Goal: Obtain resource: Download file/media

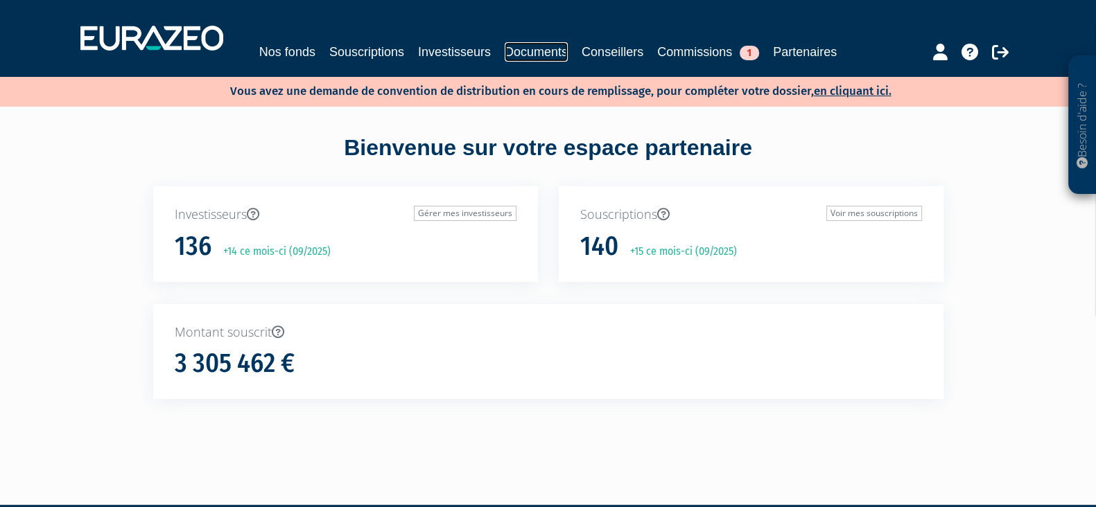
click at [530, 55] on link "Documents" at bounding box center [536, 51] width 63 height 19
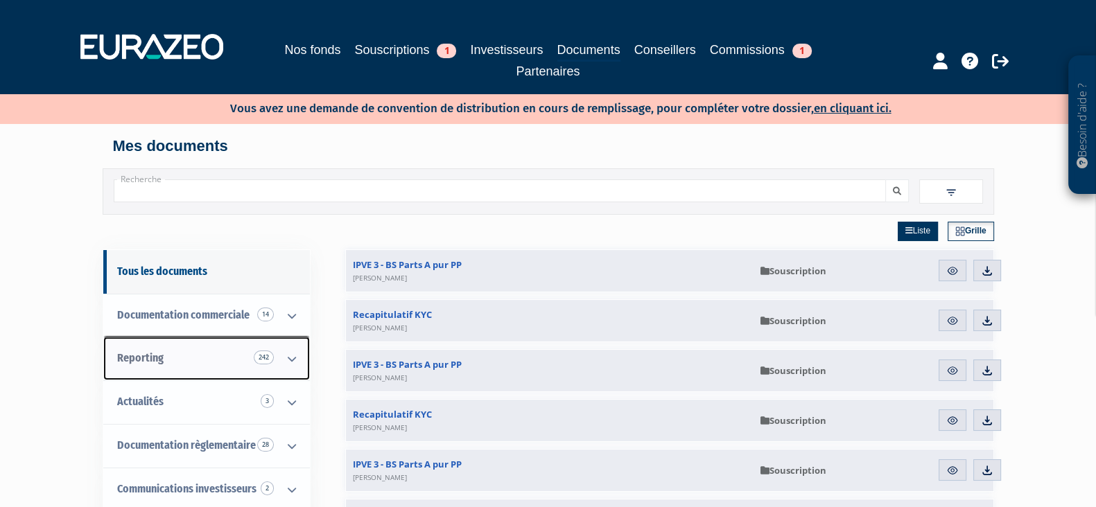
click at [225, 345] on link "Reporting 242" at bounding box center [206, 359] width 207 height 44
click at [298, 355] on icon at bounding box center [292, 359] width 36 height 43
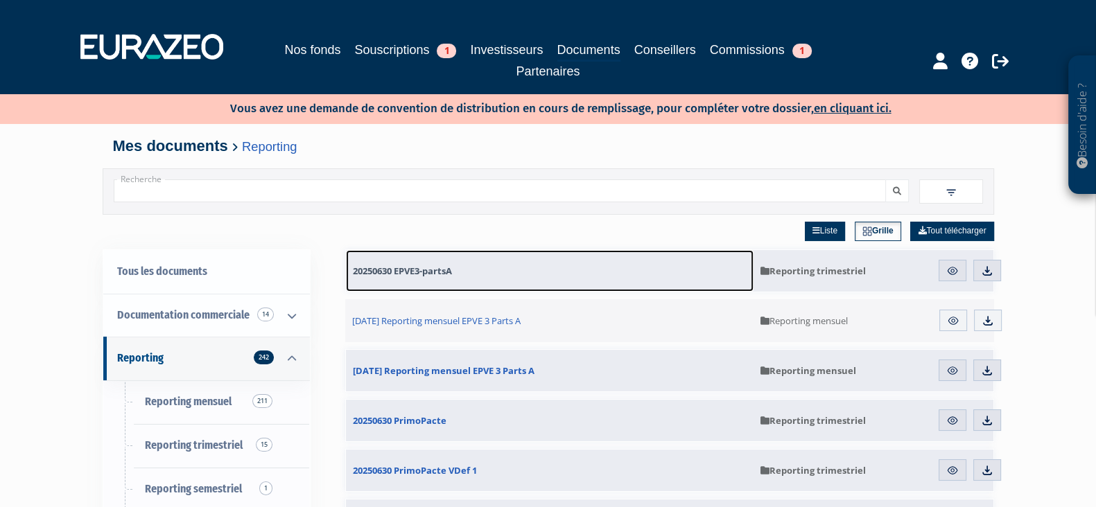
click at [440, 275] on span "20250630 EPVE3-partsA" at bounding box center [402, 271] width 99 height 12
click at [430, 279] on link "20250630 EPVE3-partsA" at bounding box center [550, 271] width 408 height 42
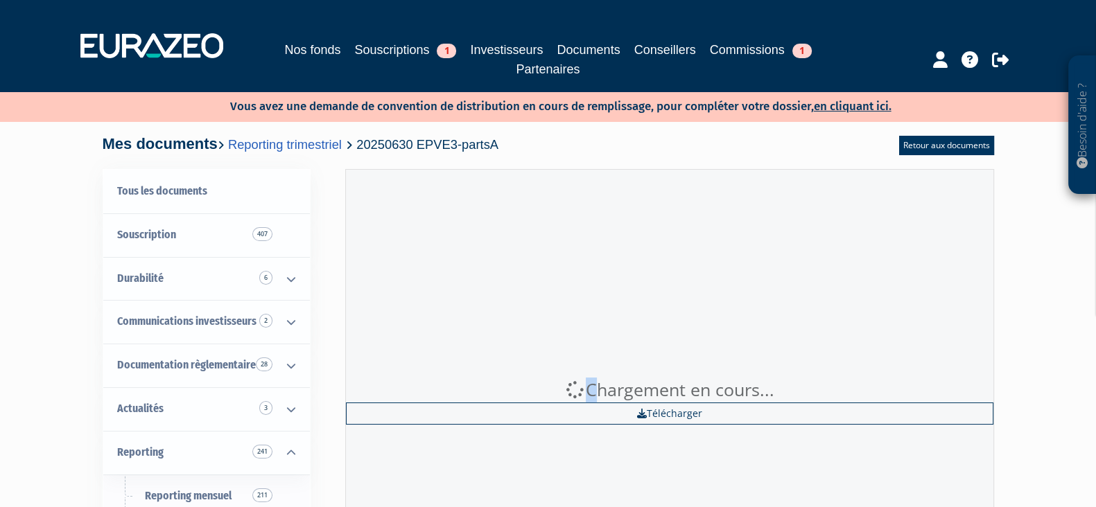
click at [454, 270] on div "Chargement en cours... Télécharger" at bounding box center [669, 401] width 649 height 464
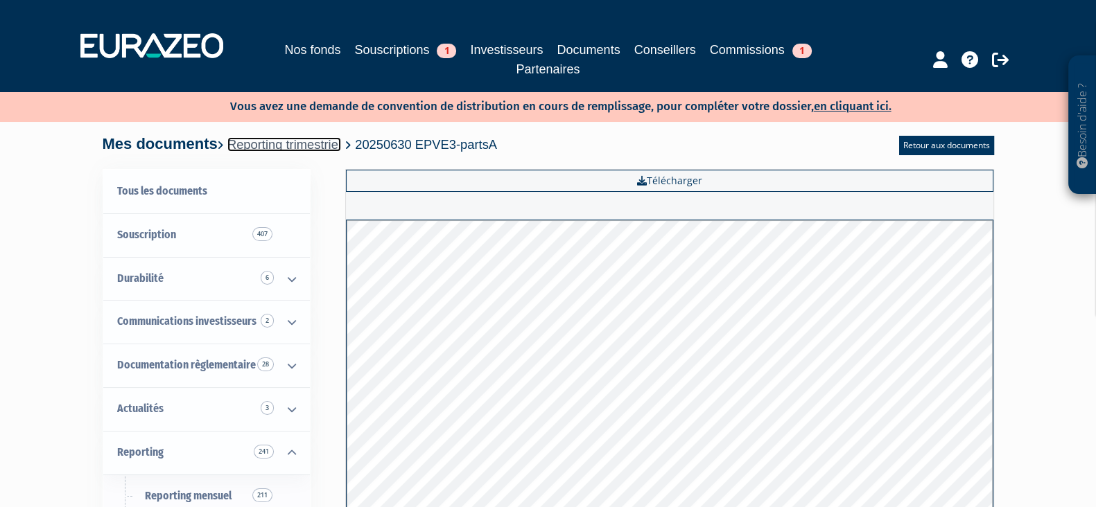
click at [341, 147] on link "Reporting trimestriel" at bounding box center [284, 144] width 114 height 15
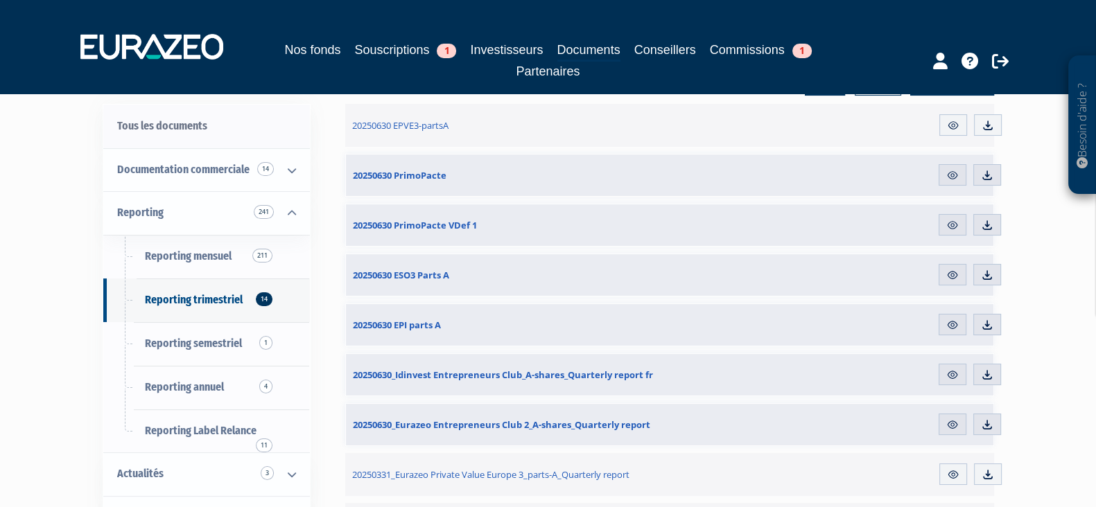
scroll to position [173, 0]
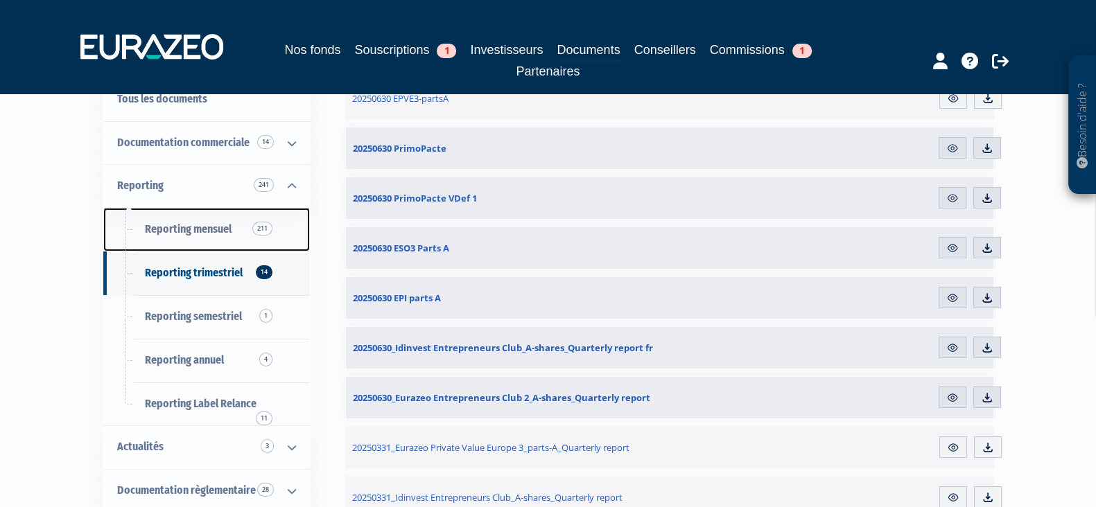
click at [206, 235] on span "Reporting mensuel 211" at bounding box center [188, 229] width 87 height 13
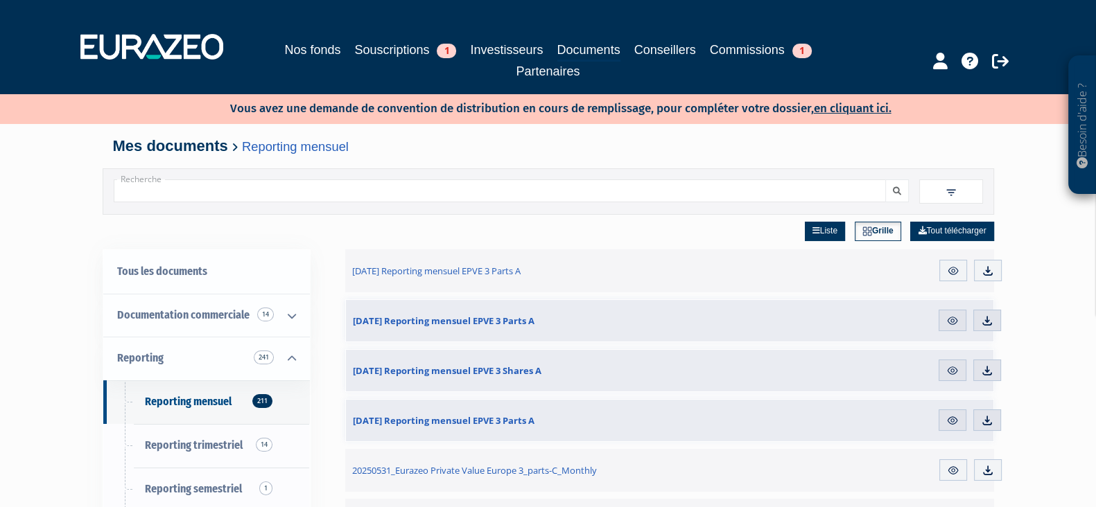
scroll to position [86, 0]
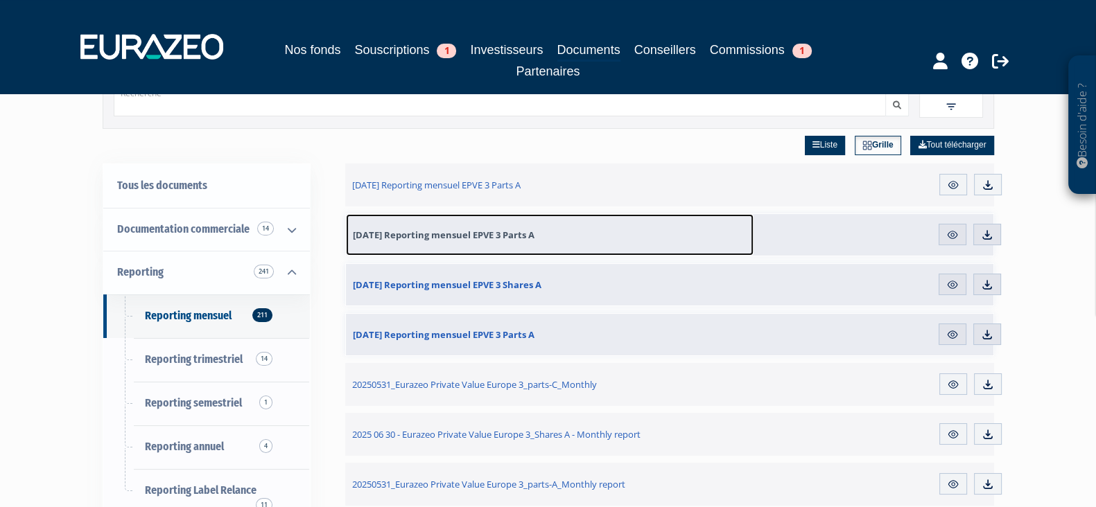
click at [503, 237] on span "[DATE] Reporting mensuel EPVE 3 Parts A" at bounding box center [444, 235] width 182 height 12
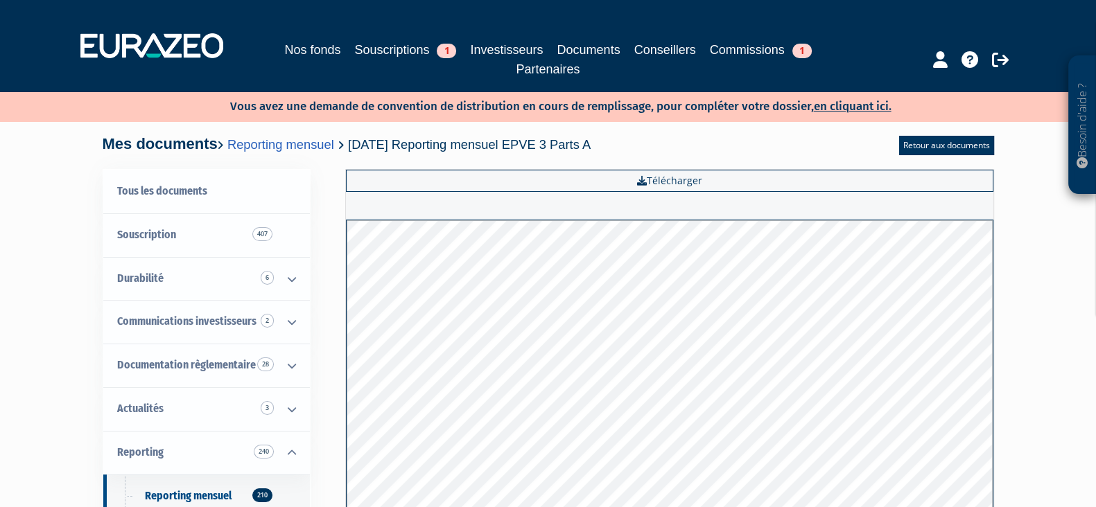
scroll to position [7, 0]
